Goal: Transaction & Acquisition: Purchase product/service

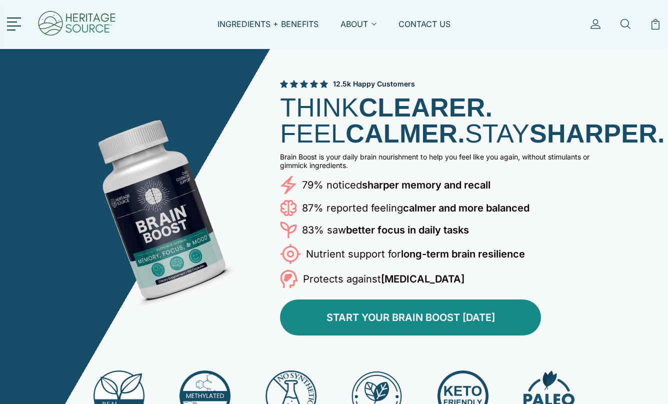
click at [432, 335] on link "START YOUR BRAIN BOOST [DATE]" at bounding box center [410, 317] width 261 height 36
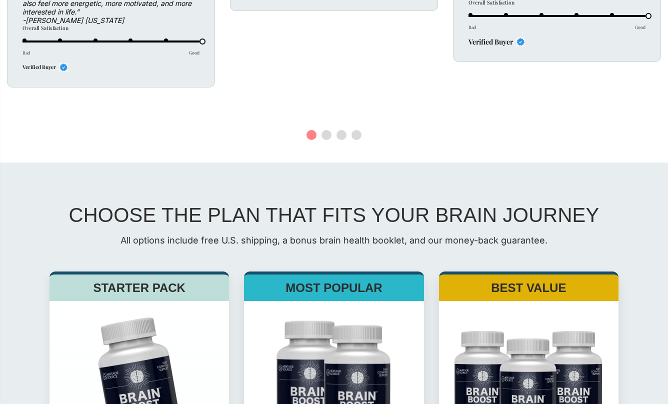
scroll to position [3270, 0]
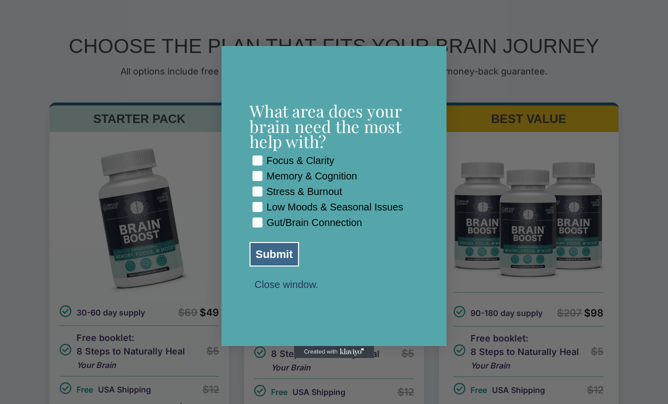
click at [299, 288] on button "Close window." at bounding box center [286, 283] width 74 height 9
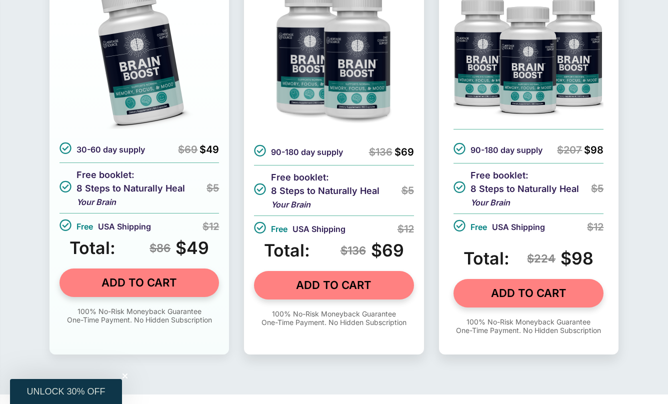
scroll to position [3441, 0]
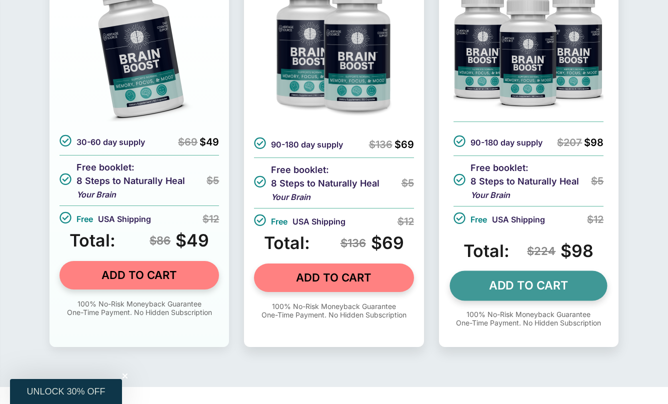
click at [527, 301] on link "ADD TO CART" at bounding box center [528, 286] width 157 height 30
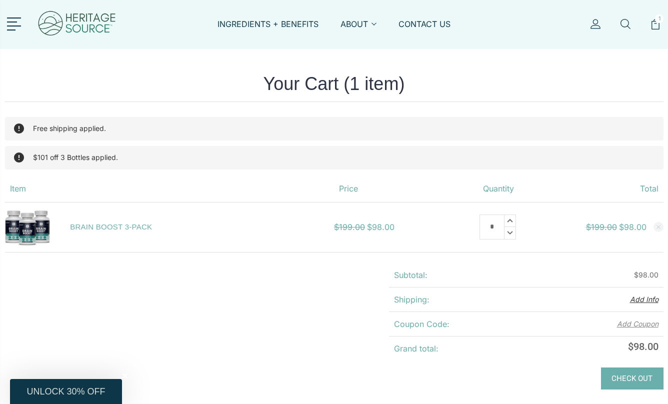
click at [637, 325] on button "Add Coupon" at bounding box center [637, 323] width 41 height 9
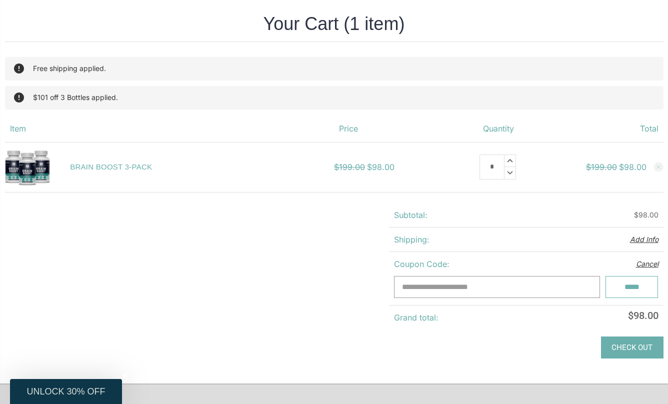
scroll to position [60, 0]
click at [19, 98] on icon at bounding box center [19, 97] width 10 height 10
click at [76, 388] on span "UNLOCK 30% OFF" at bounding box center [65, 391] width 78 height 10
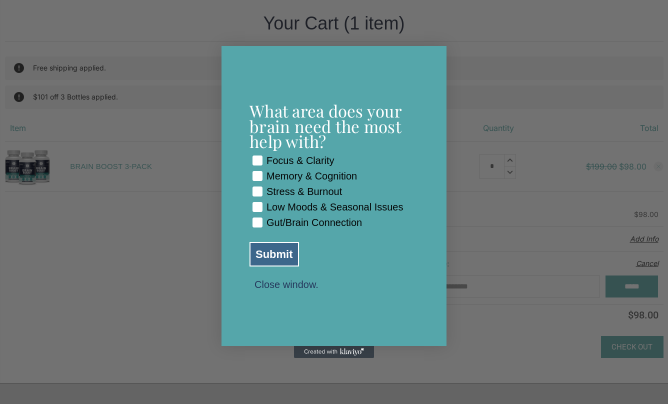
click at [257, 155] on rect "POPUP Form" at bounding box center [257, 159] width 9 height 9
click at [258, 171] on rect "POPUP Form" at bounding box center [257, 175] width 9 height 9
click at [259, 186] on rect "POPUP Form" at bounding box center [257, 190] width 9 height 9
click at [257, 208] on rect "POPUP Form" at bounding box center [257, 206] width 9 height 9
click at [258, 227] on rect "POPUP Form" at bounding box center [257, 221] width 9 height 9
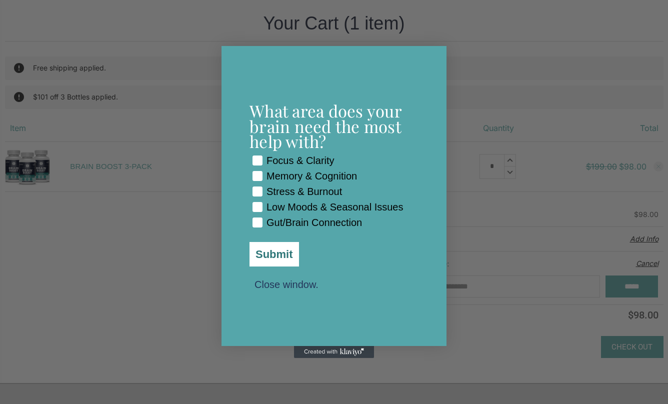
click at [278, 256] on button "Submit" at bounding box center [273, 254] width 49 height 24
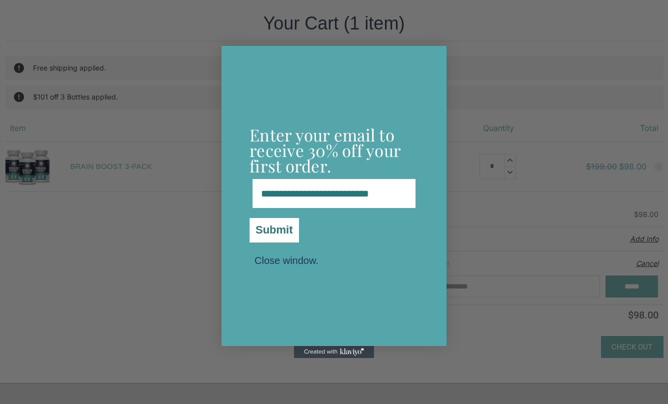
type input "**********"
click at [277, 229] on button "Submit" at bounding box center [273, 230] width 49 height 24
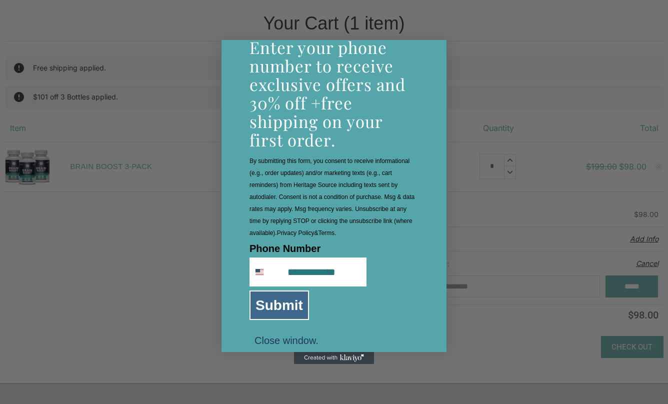
type input "**********"
click at [282, 301] on button "Submit" at bounding box center [278, 304] width 59 height 29
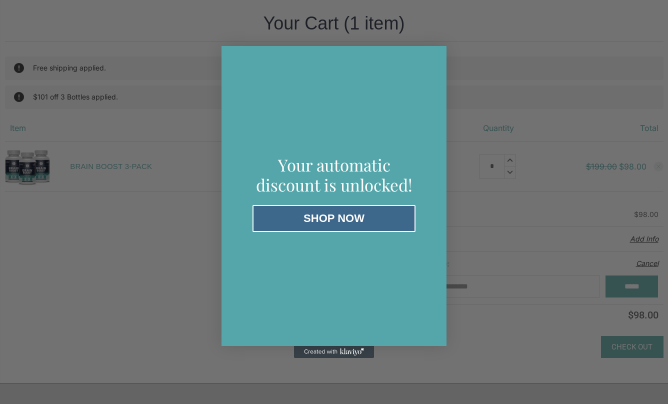
click at [339, 217] on button "SHOP NOW" at bounding box center [333, 218] width 163 height 27
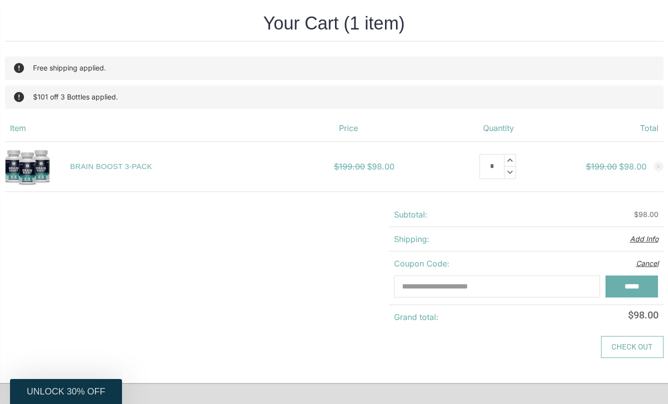
click at [637, 349] on link "Check out" at bounding box center [632, 347] width 62 height 22
